Goal: Navigation & Orientation: Find specific page/section

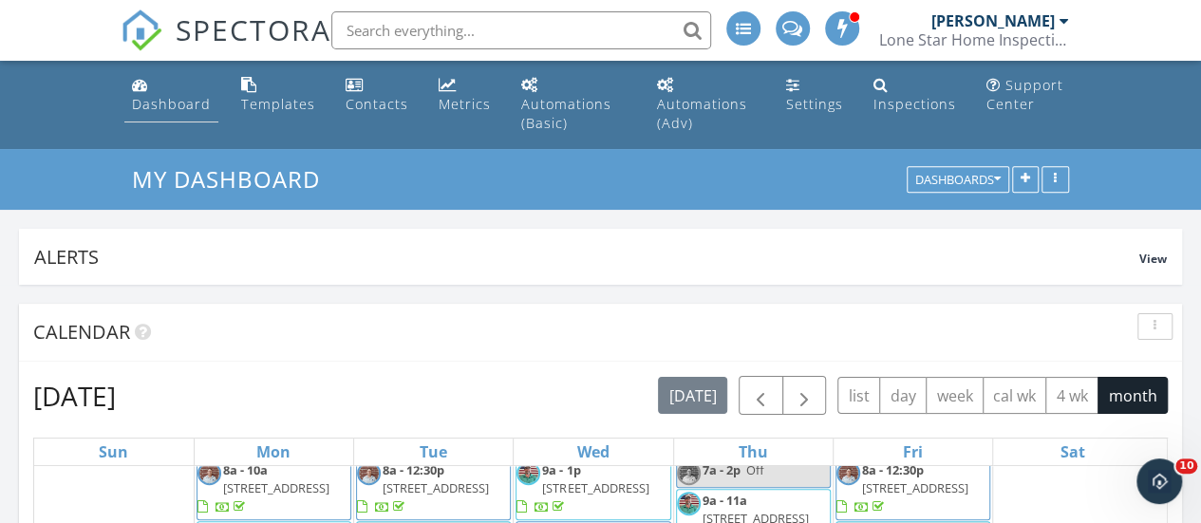
click at [161, 104] on div "Dashboard" at bounding box center [171, 104] width 79 height 18
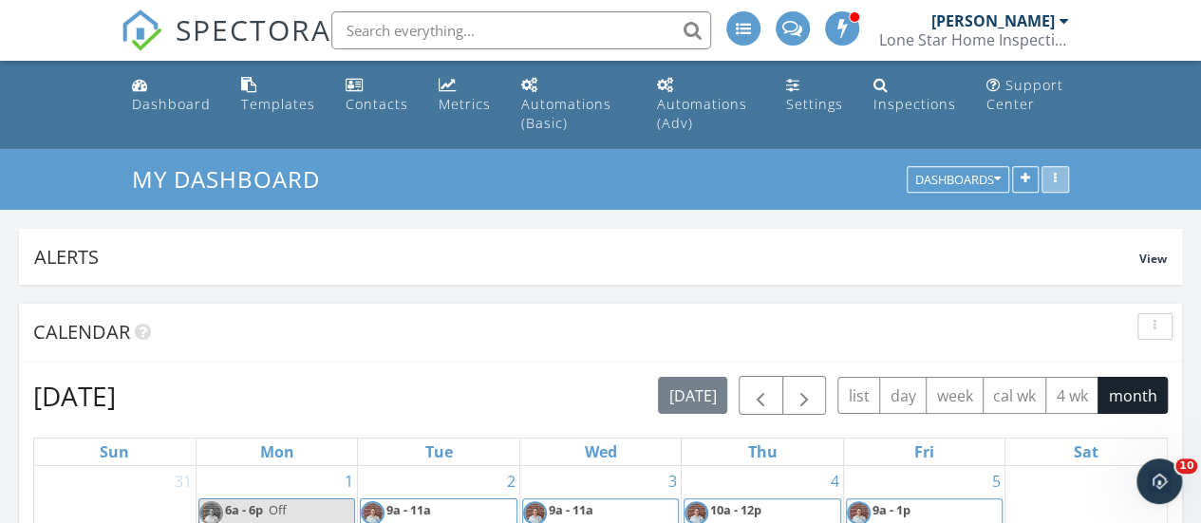
click at [1066, 176] on button "button" at bounding box center [1056, 180] width 28 height 27
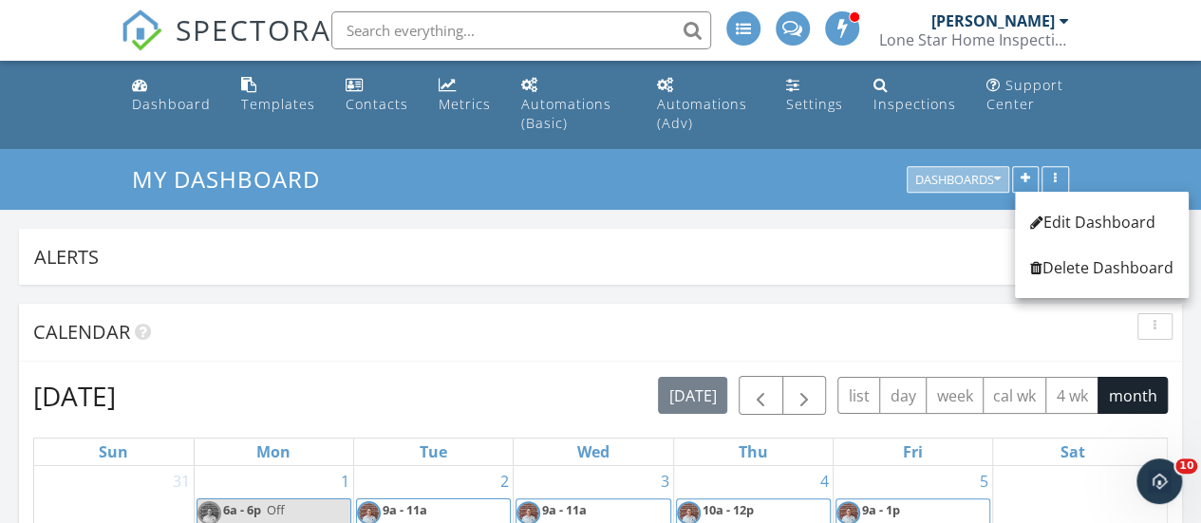
click at [986, 176] on div "Dashboards" at bounding box center [957, 180] width 85 height 13
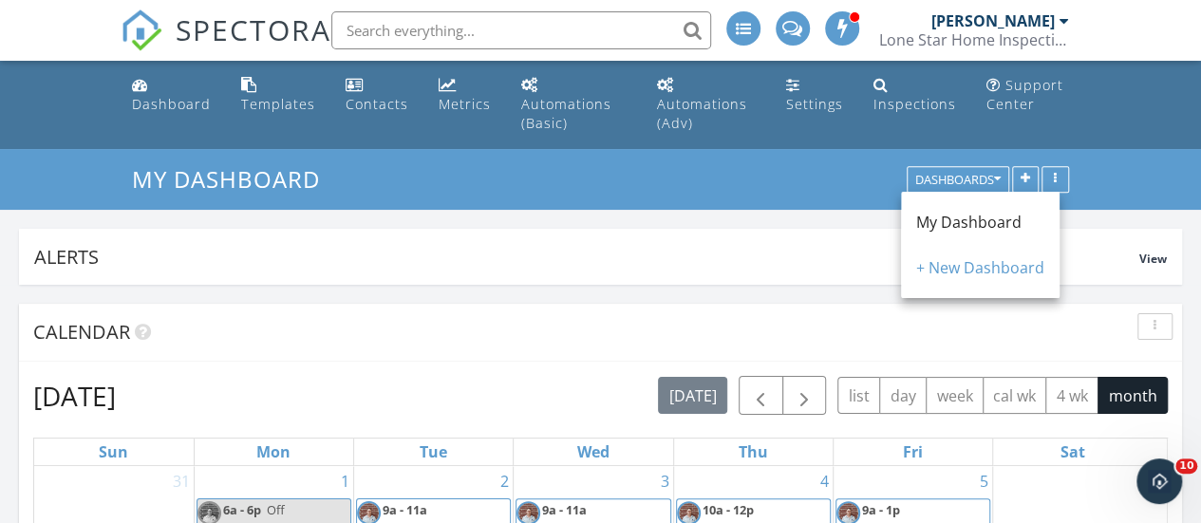
click at [847, 30] on span at bounding box center [843, 27] width 19 height 17
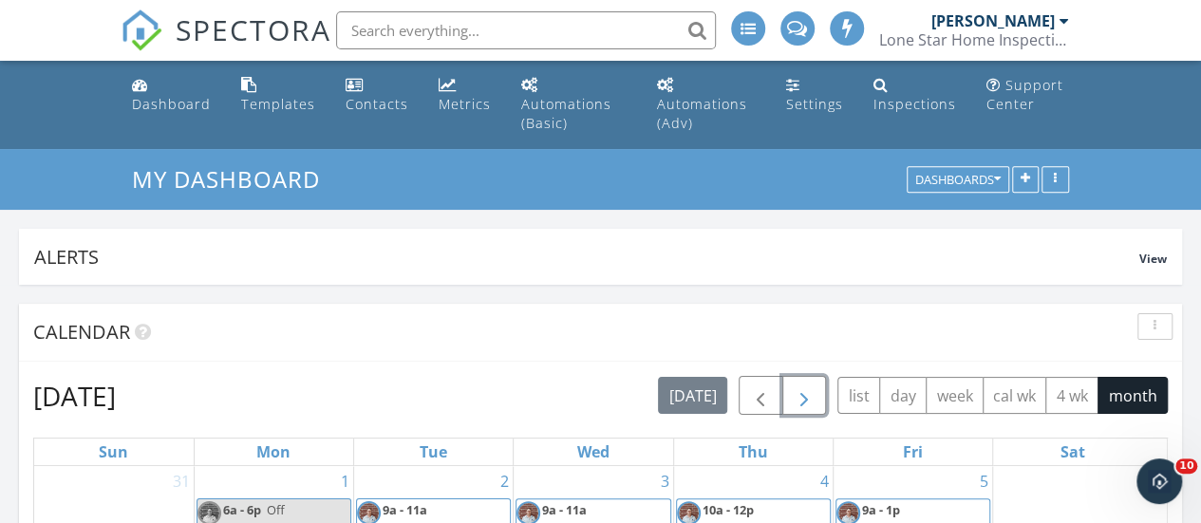
click at [803, 413] on button "button" at bounding box center [805, 395] width 45 height 39
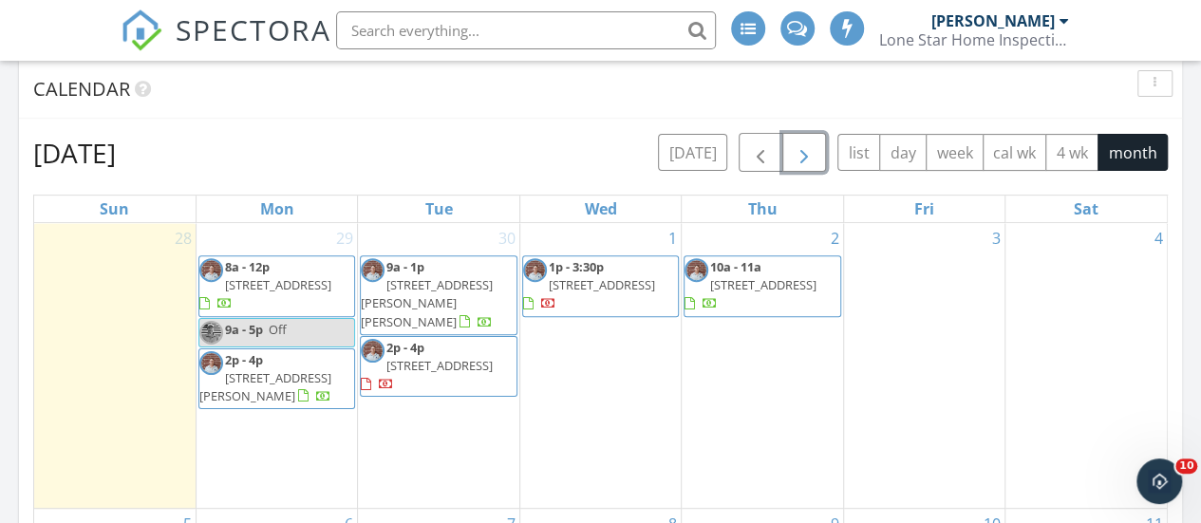
scroll to position [43, 0]
